Goal: Transaction & Acquisition: Purchase product/service

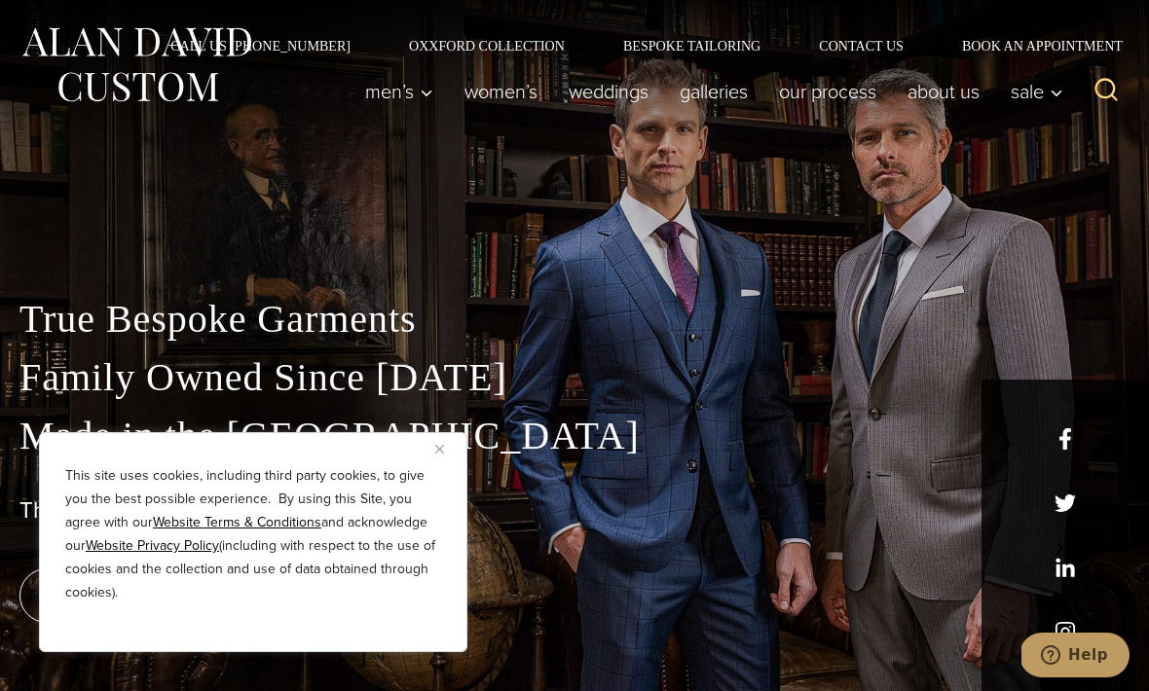
click at [441, 450] on img "Close" at bounding box center [439, 449] width 9 height 9
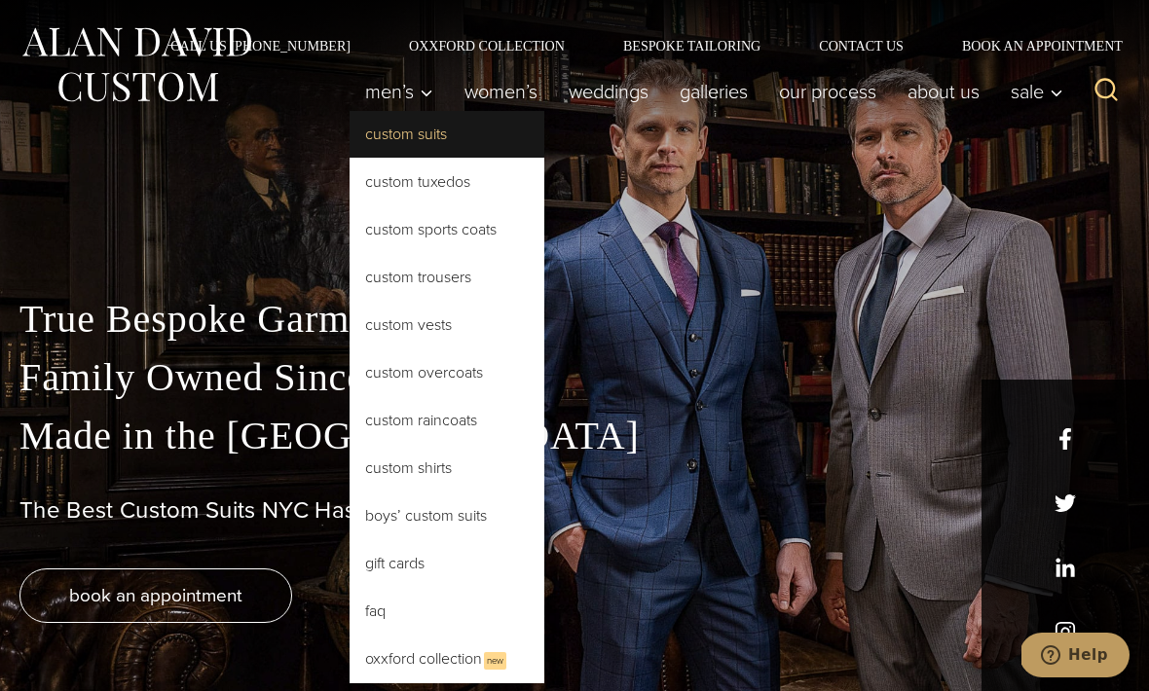
click at [391, 126] on link "Custom Suits" at bounding box center [447, 134] width 195 height 47
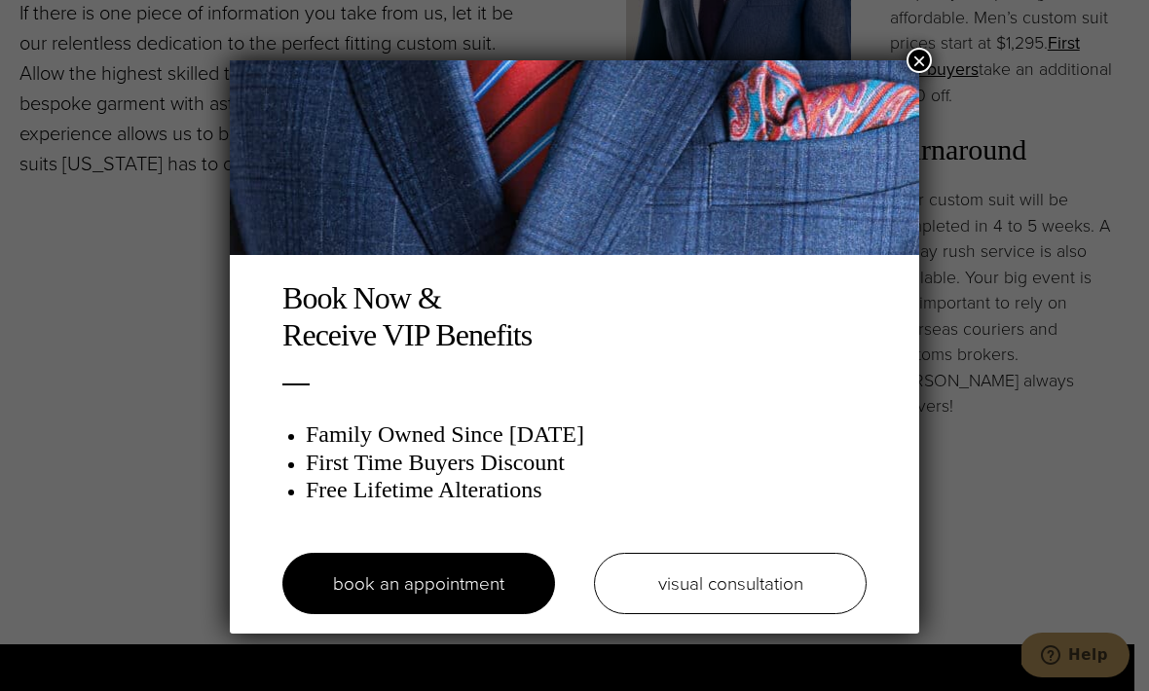
scroll to position [1795, 0]
click at [915, 65] on button "×" at bounding box center [918, 60] width 25 height 25
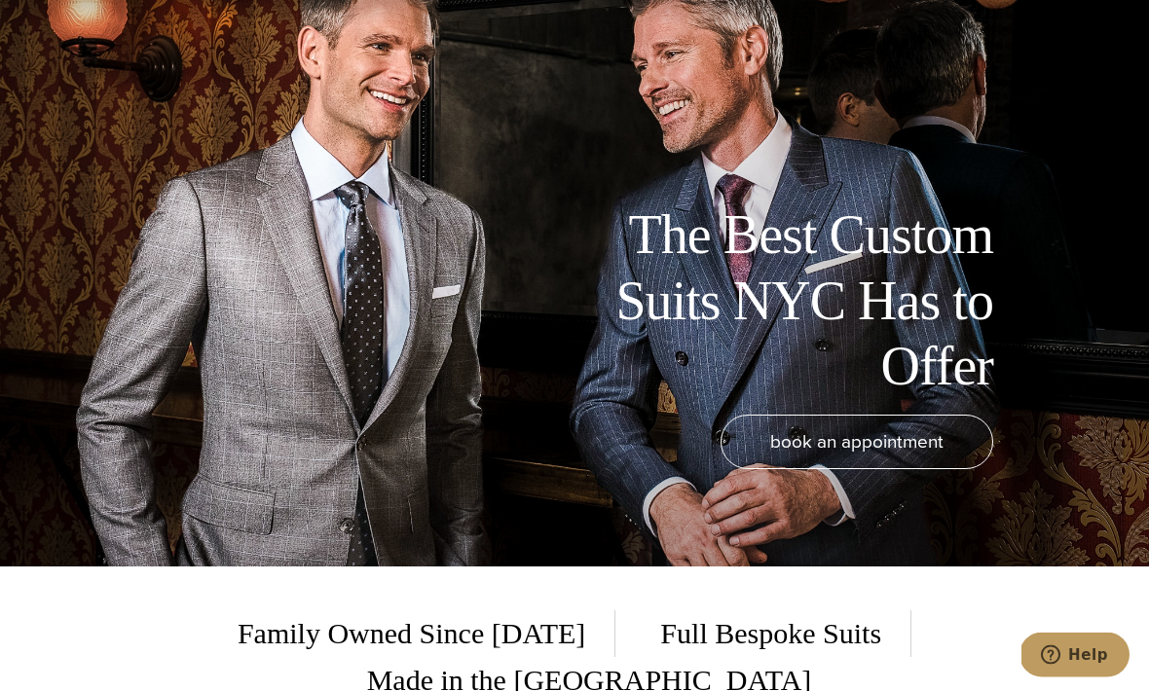
scroll to position [0, 0]
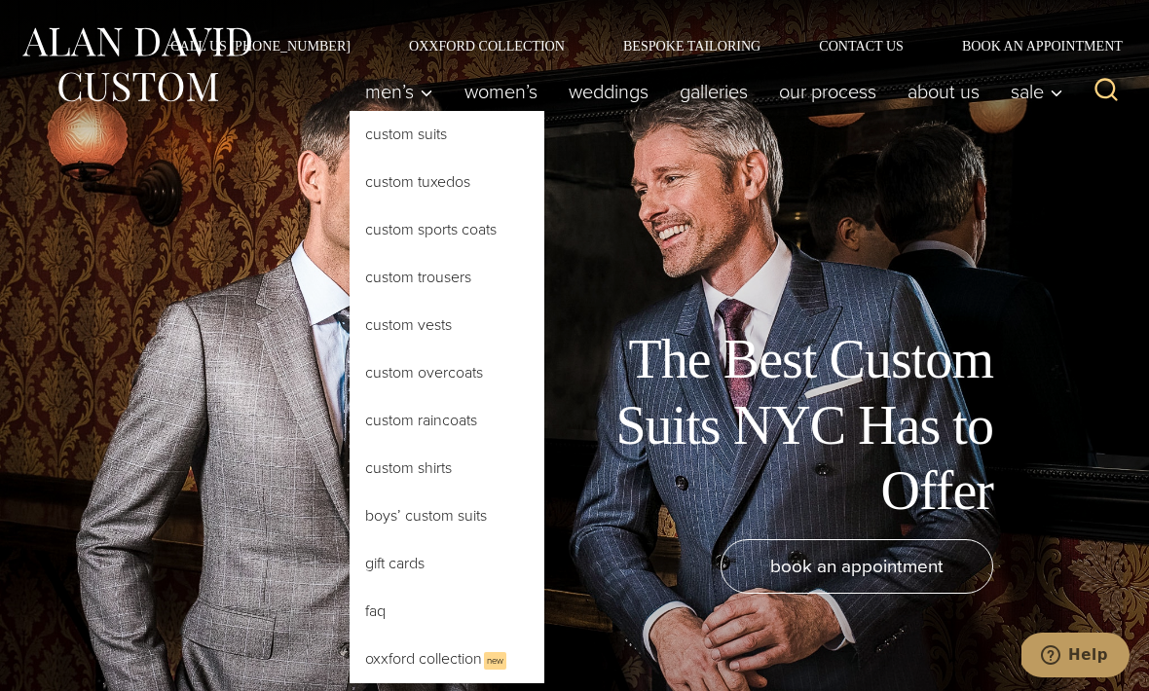
click at [381, 135] on link "Custom Suits" at bounding box center [447, 134] width 195 height 47
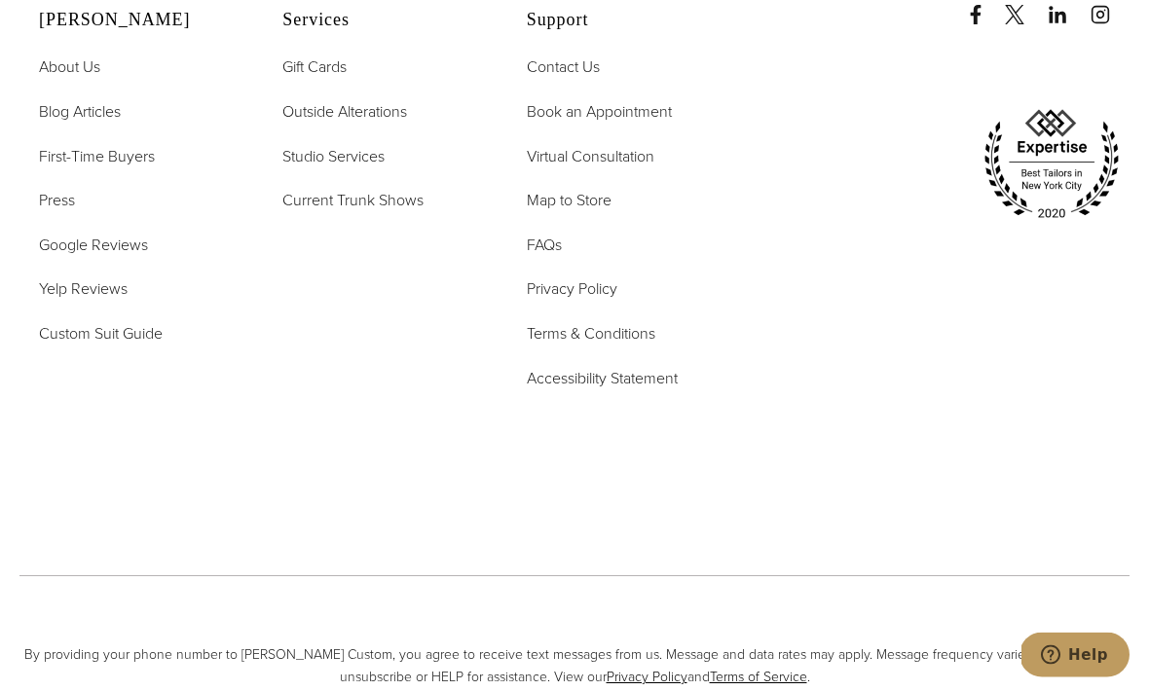
scroll to position [11005, 0]
